Goal: Information Seeking & Learning: Understand process/instructions

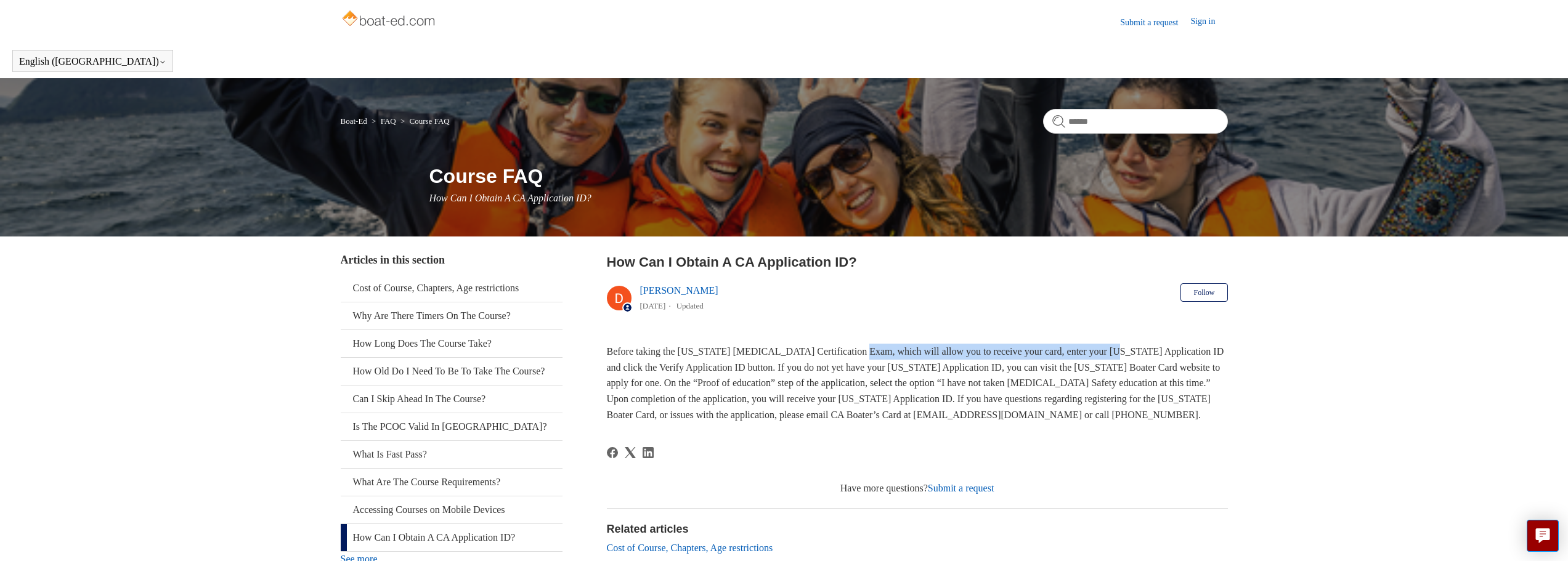
drag, startPoint x: 926, startPoint y: 353, endPoint x: 916, endPoint y: 360, distance: 12.2
click at [1121, 351] on p "Before taking the [US_STATE] [MEDICAL_DATA] Certification Exam, which will allo…" at bounding box center [917, 383] width 621 height 79
click at [706, 372] on span "Before taking the [US_STATE] [MEDICAL_DATA] Certification Exam, which will allo…" at bounding box center [916, 383] width 618 height 73
drag, startPoint x: 659, startPoint y: 368, endPoint x: 716, endPoint y: 370, distance: 57.0
click at [716, 370] on span "Before taking the [US_STATE] [MEDICAL_DATA] Certification Exam, which will allo…" at bounding box center [916, 383] width 618 height 73
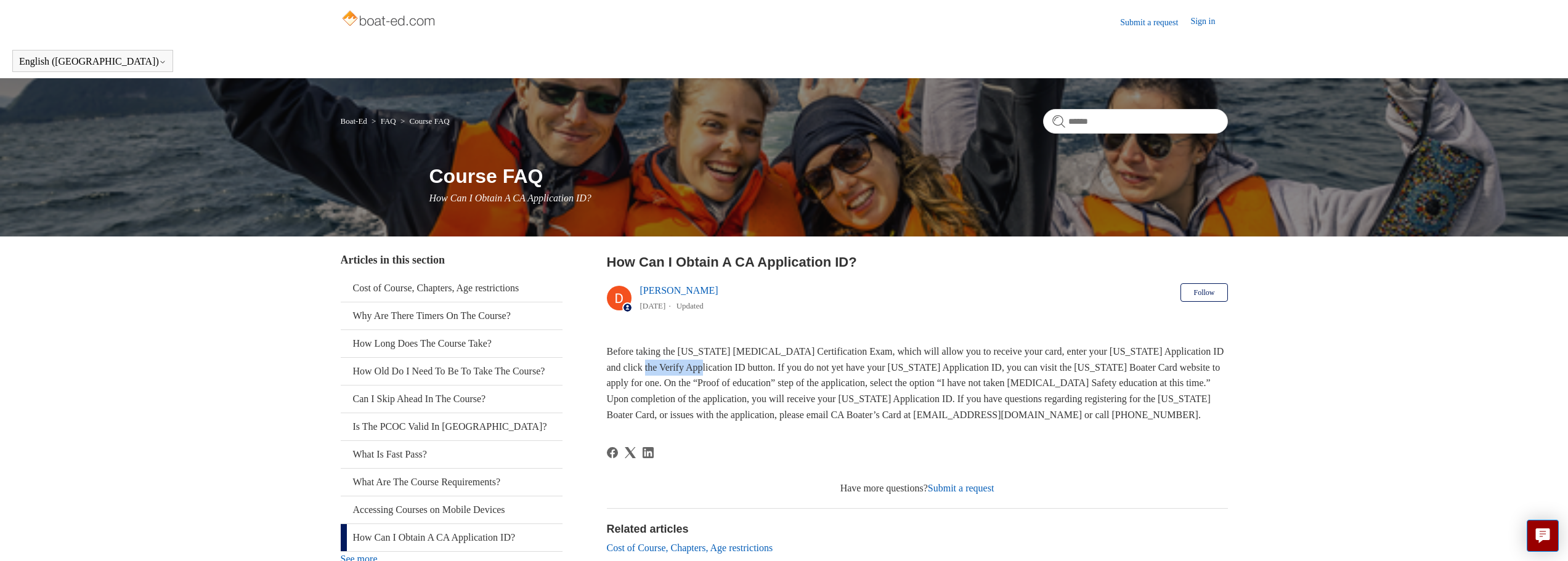
click at [663, 370] on span "Before taking the [US_STATE] [MEDICAL_DATA] Certification Exam, which will allo…" at bounding box center [916, 383] width 618 height 73
drag, startPoint x: 1002, startPoint y: 384, endPoint x: 1061, endPoint y: 382, distance: 59.0
click at [1061, 382] on span "Before taking the [US_STATE] [MEDICAL_DATA] Certification Exam, which will allo…" at bounding box center [916, 383] width 618 height 73
click at [1088, 380] on span "Before taking the [US_STATE] [MEDICAL_DATA] Certification Exam, which will allo…" at bounding box center [916, 383] width 618 height 73
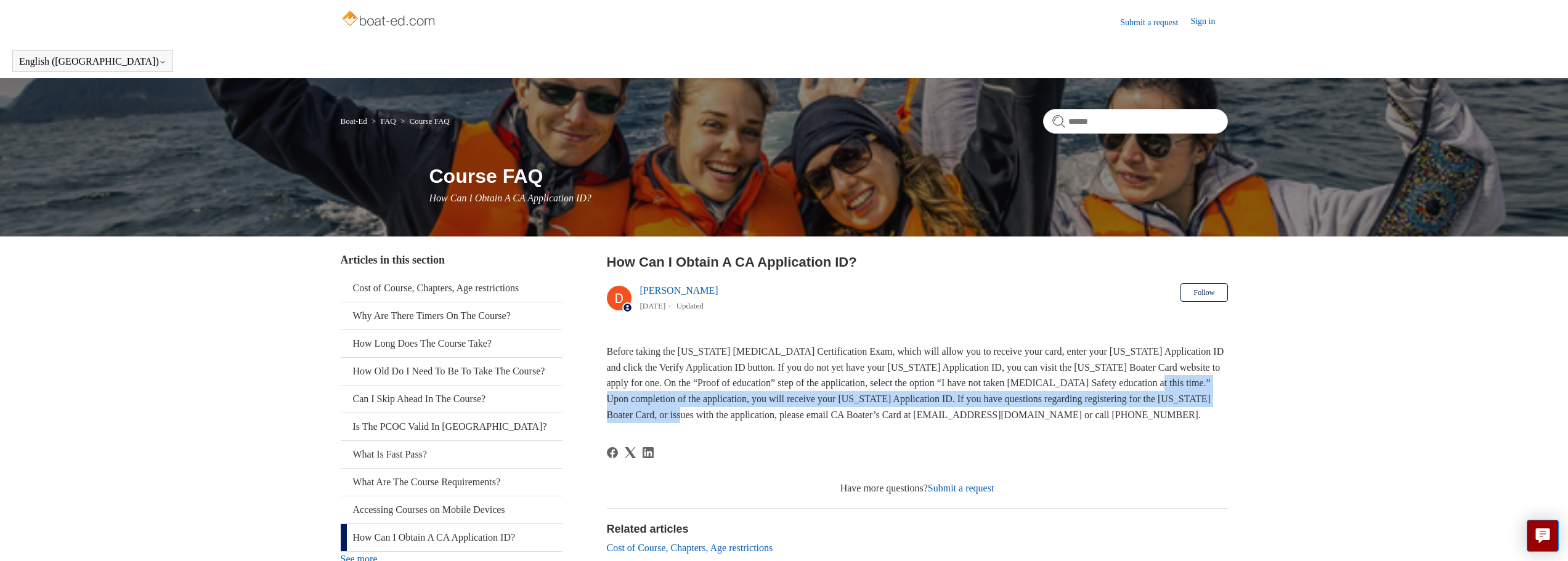
drag, startPoint x: 610, startPoint y: 399, endPoint x: 826, endPoint y: 412, distance: 216.4
click at [795, 412] on span "Before taking the [US_STATE] [MEDICAL_DATA] Certification Exam, which will allo…" at bounding box center [916, 383] width 618 height 73
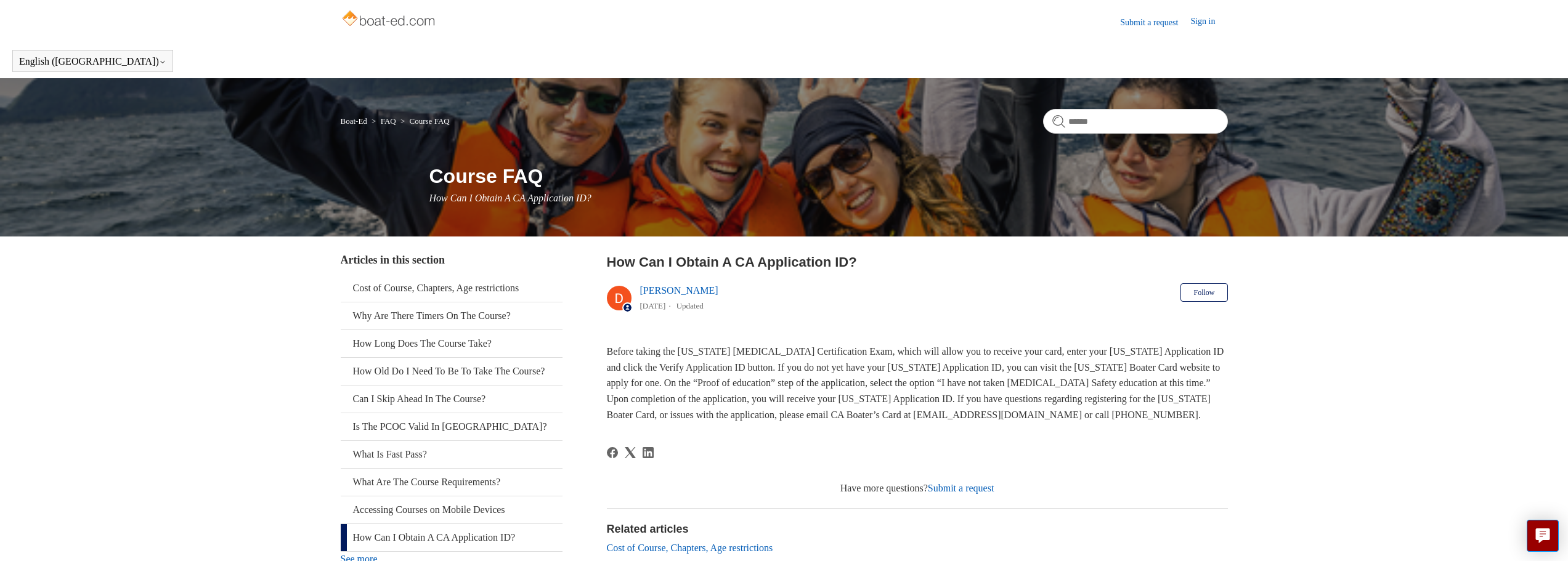
click at [926, 407] on p "Before taking the [US_STATE] [MEDICAL_DATA] Certification Exam, which will allo…" at bounding box center [917, 383] width 621 height 79
